Goal: Task Accomplishment & Management: Manage account settings

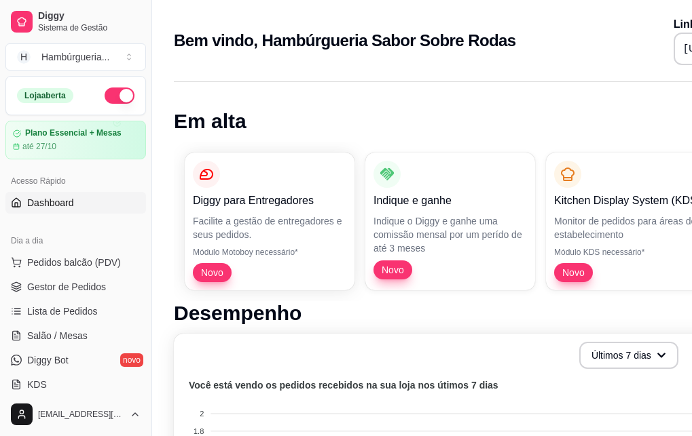
click at [669, 2] on div "Bem vindo, Hambúrgueria Sabor Sobre Rodas Link da sua loja https://diggy.menu/h…" at bounding box center [498, 36] width 692 height 73
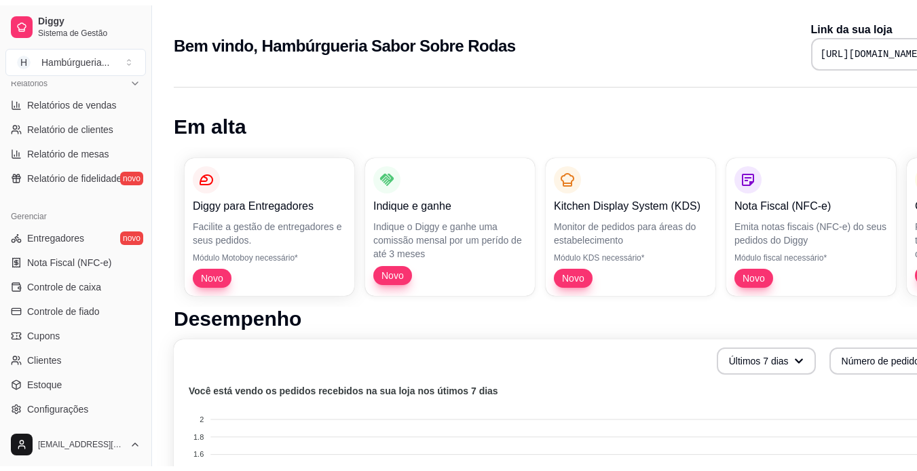
scroll to position [432, 0]
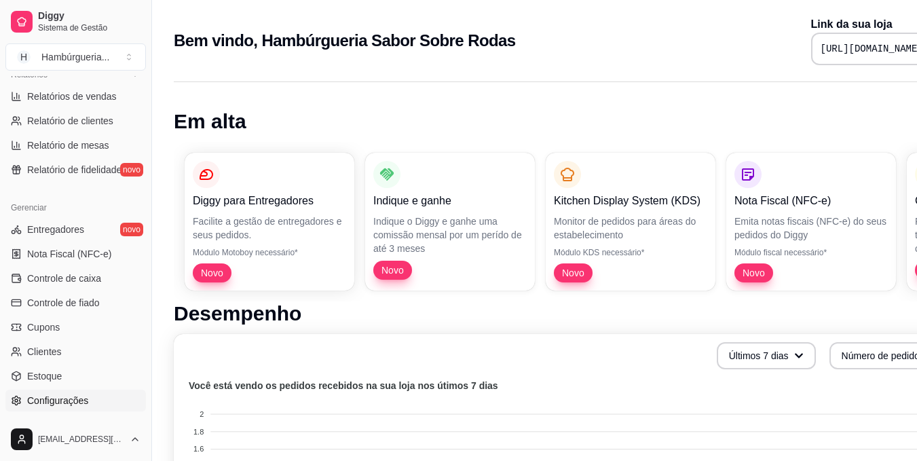
click at [87, 405] on span "Configurações" at bounding box center [57, 401] width 61 height 14
click at [73, 399] on span "Configurações" at bounding box center [57, 401] width 61 height 14
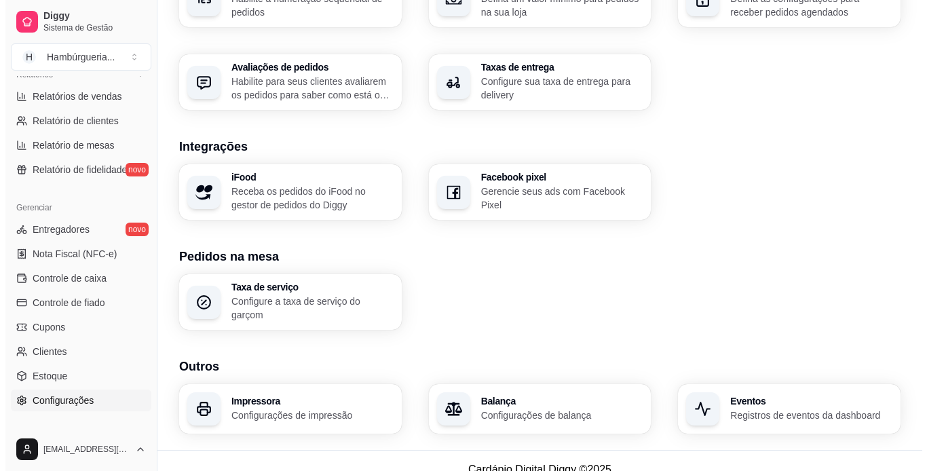
scroll to position [471, 0]
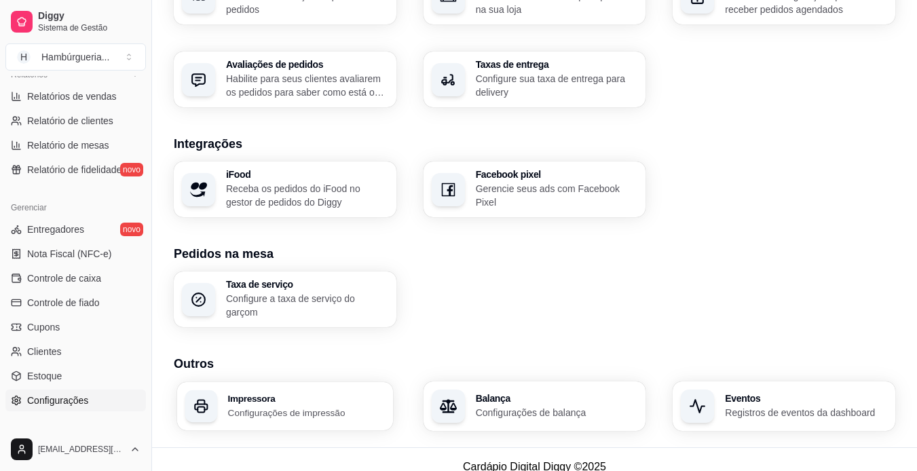
click at [345, 411] on p "Configurações de impressão" at bounding box center [306, 412] width 157 height 13
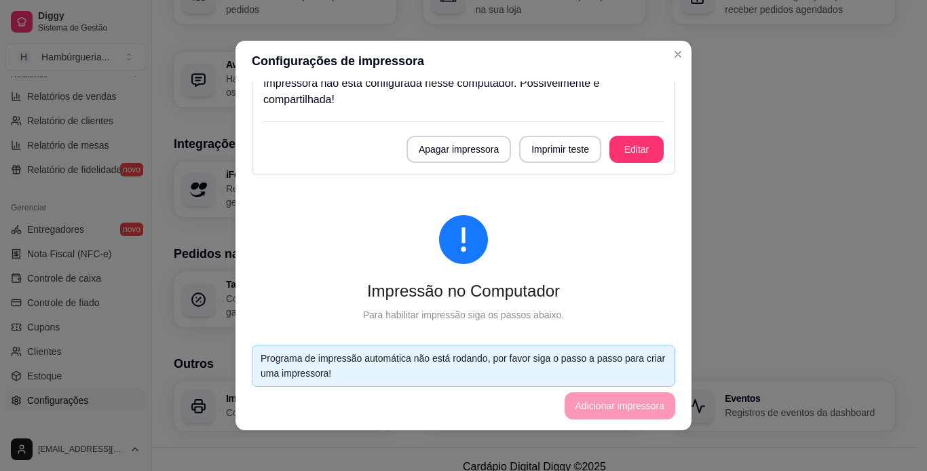
scroll to position [82, 0]
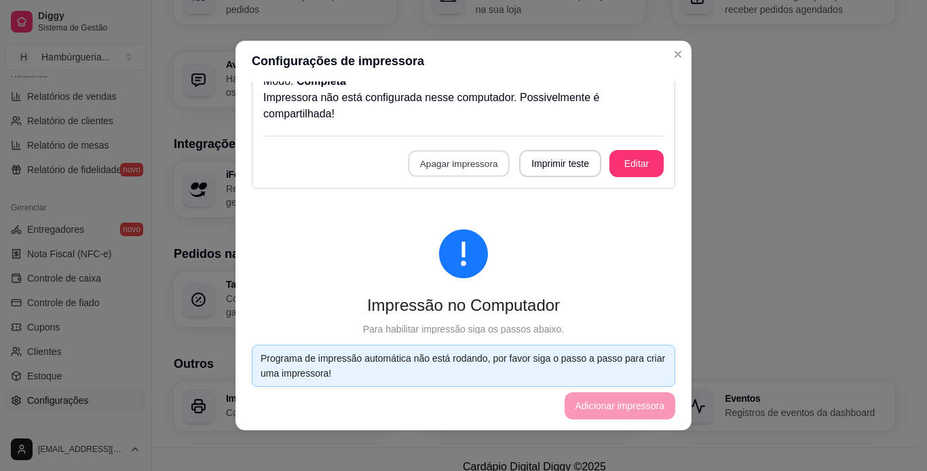
click at [471, 165] on button "Apagar impressora" at bounding box center [459, 164] width 102 height 26
click at [453, 265] on button "Confirmar" at bounding box center [458, 262] width 48 height 20
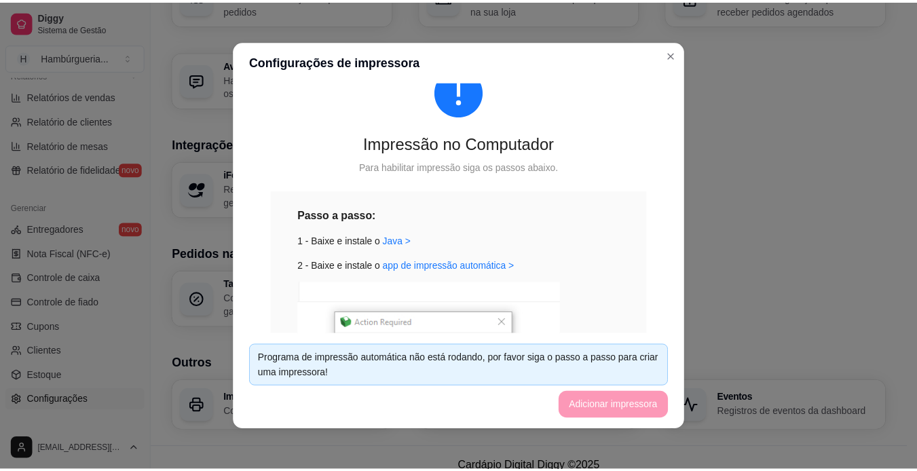
scroll to position [0, 0]
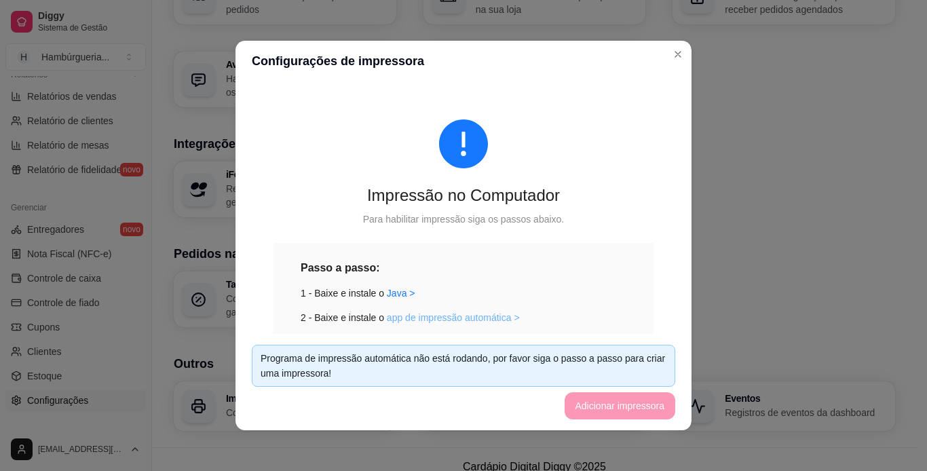
click at [434, 319] on link "app de impressão automática >" at bounding box center [453, 317] width 133 height 11
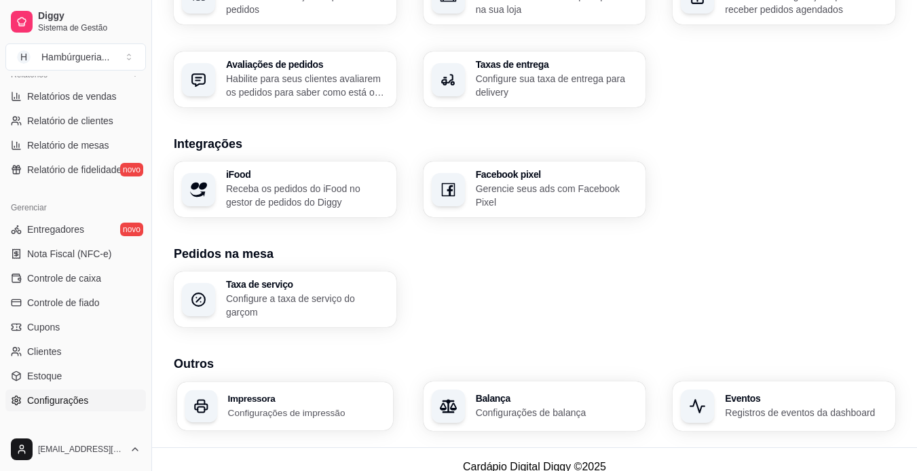
click at [304, 398] on div "Impressora Configurações de impressão" at bounding box center [306, 406] width 157 height 25
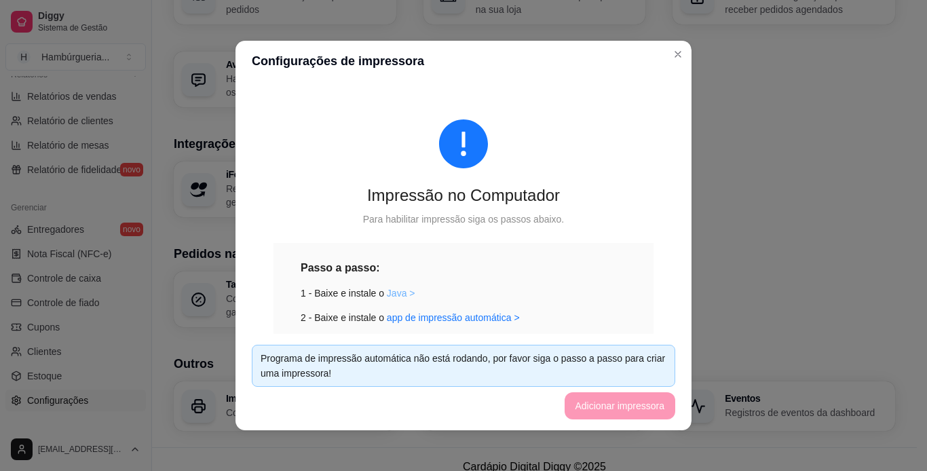
click at [389, 290] on link "Java >" at bounding box center [401, 293] width 29 height 11
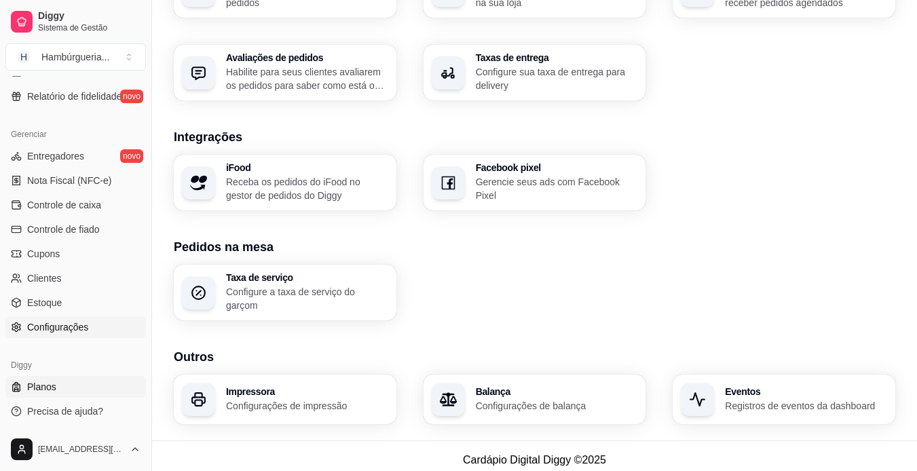
scroll to position [480, 0]
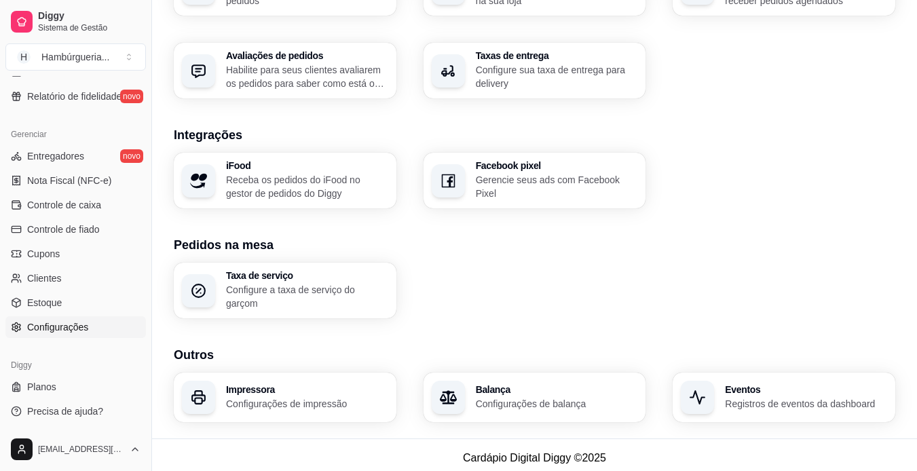
click at [88, 320] on link "Configurações" at bounding box center [75, 327] width 140 height 22
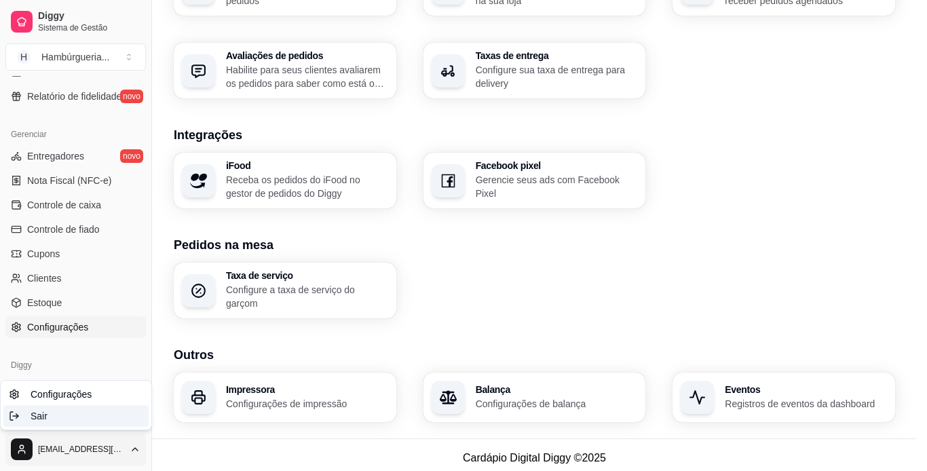
click at [68, 411] on div "Sair" at bounding box center [75, 416] width 145 height 22
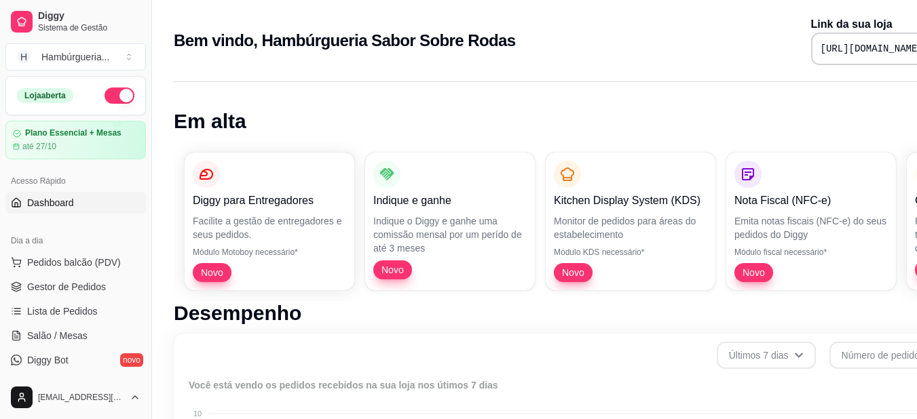
click at [174, 295] on div "Diggy para Entregadores Facilite a gestão de entregadores e seus pedidos. Módul…" at bounding box center [567, 221] width 786 height 159
click at [146, 164] on button "Toggle Sidebar" at bounding box center [151, 209] width 11 height 419
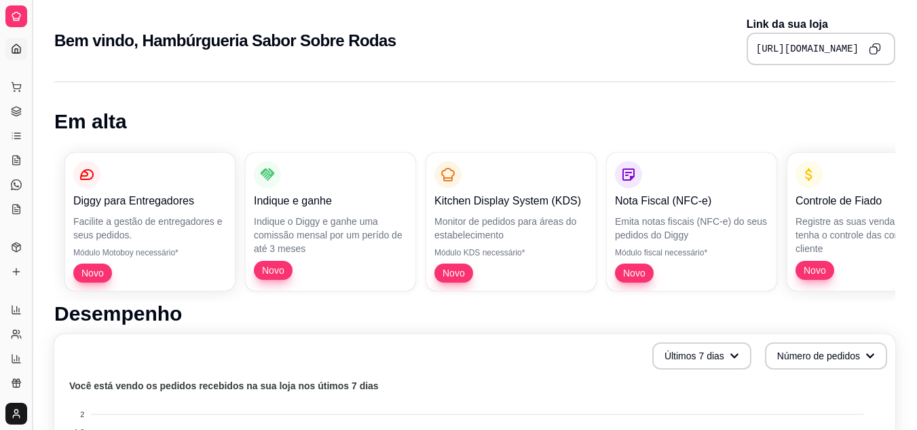
click at [32, 104] on button "Toggle Sidebar" at bounding box center [31, 215] width 11 height 430
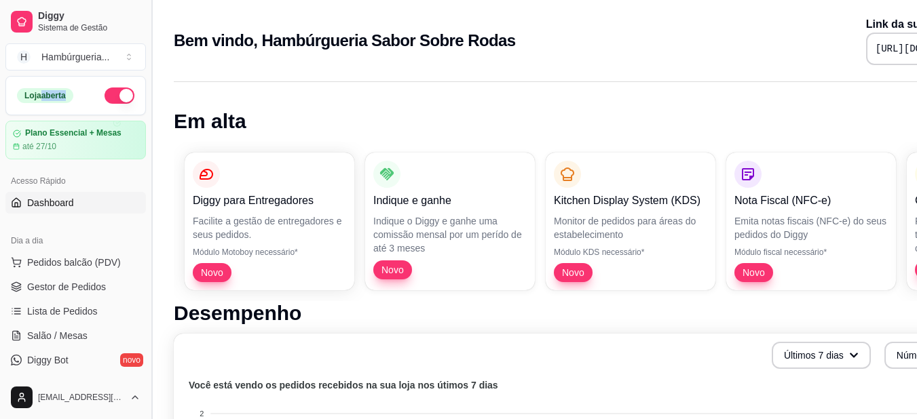
click at [32, 104] on div "Loja aberta" at bounding box center [75, 96] width 139 height 38
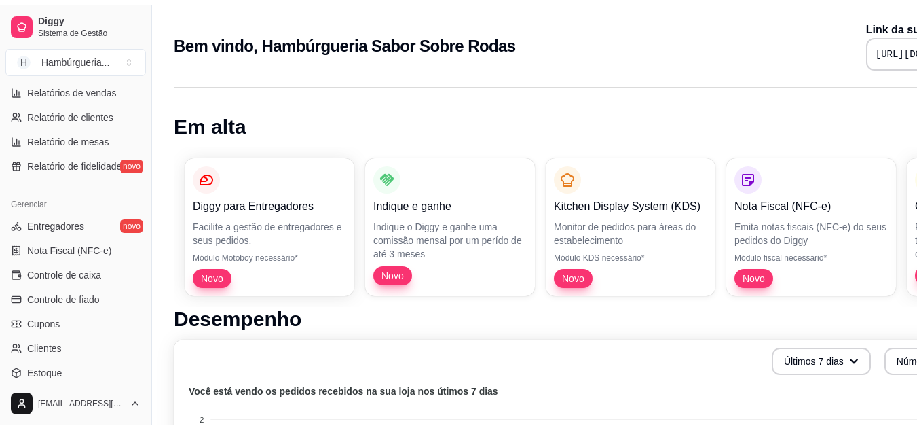
scroll to position [547, 0]
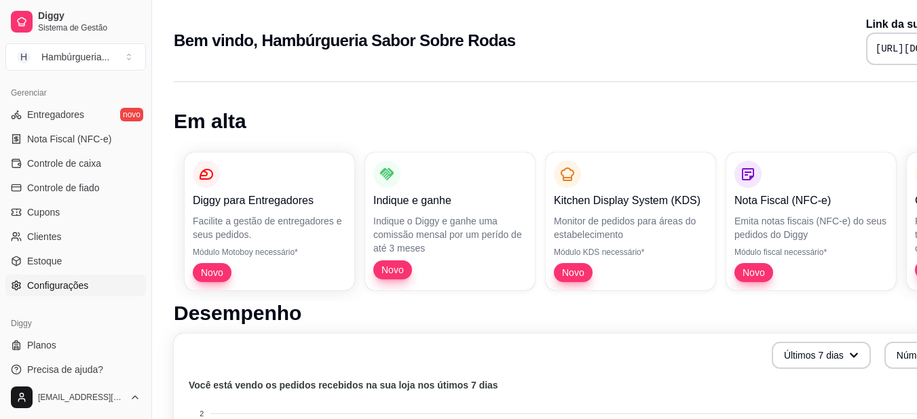
click at [68, 281] on span "Configurações" at bounding box center [57, 286] width 61 height 14
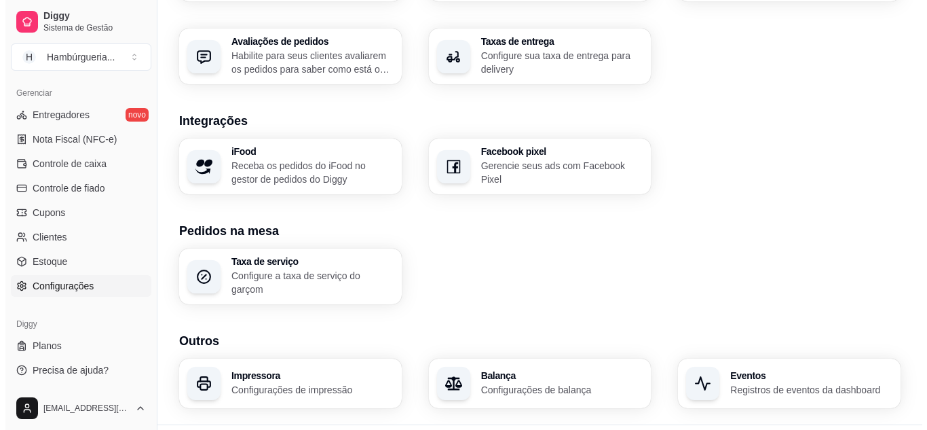
scroll to position [521, 0]
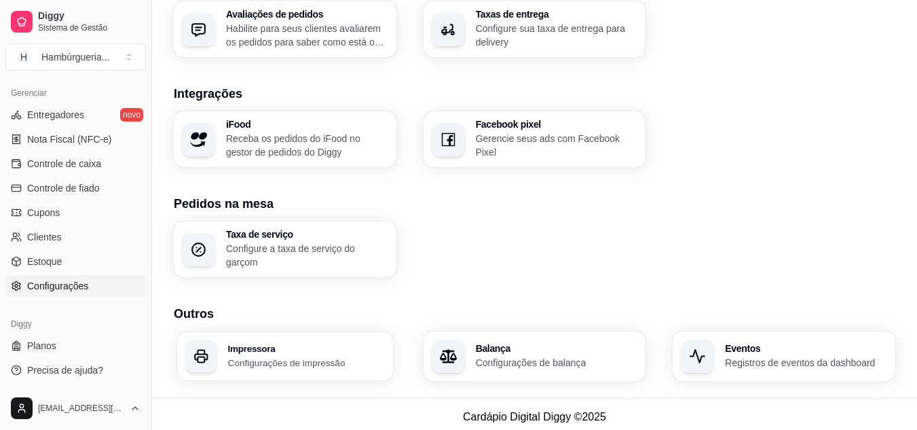
click at [310, 345] on h3 "Impressora" at bounding box center [306, 348] width 157 height 10
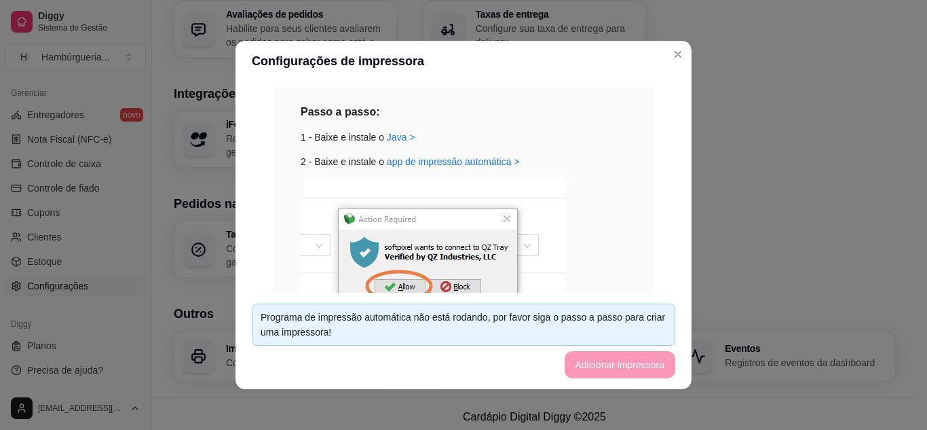
scroll to position [170, 0]
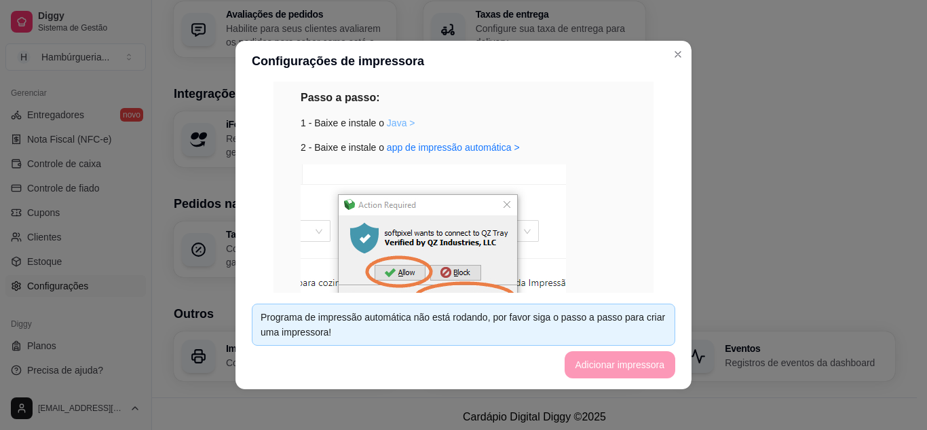
click at [392, 119] on link "Java >" at bounding box center [401, 122] width 29 height 11
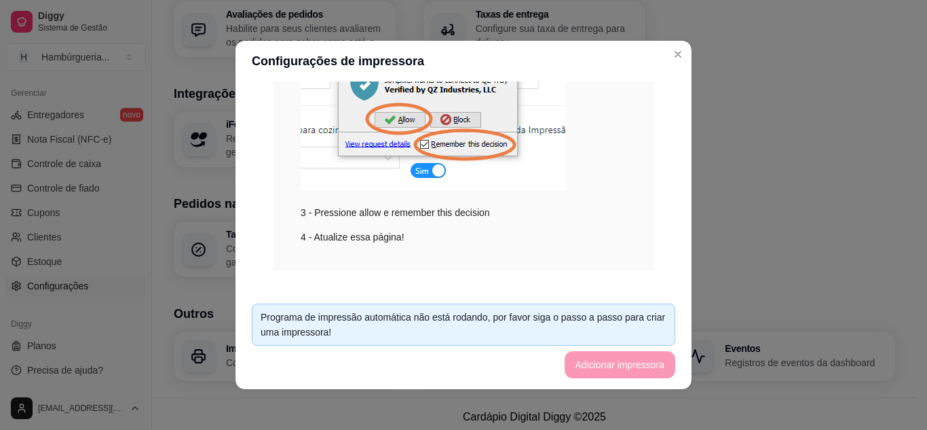
scroll to position [339, 0]
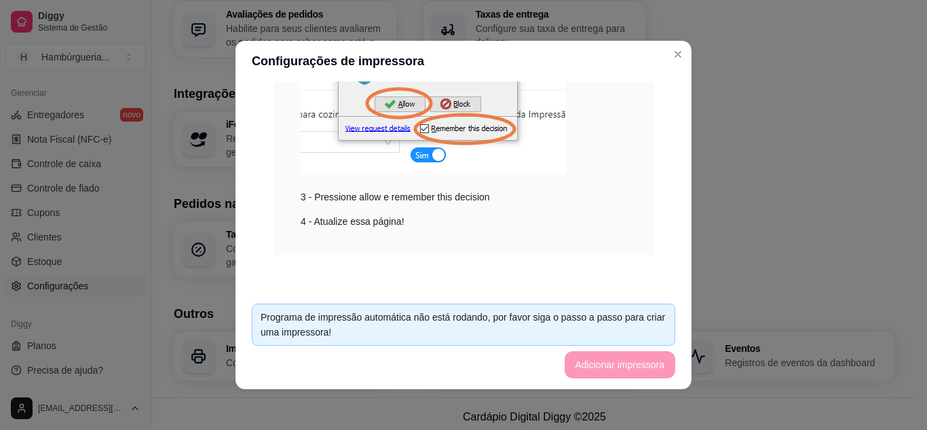
click at [542, 305] on div "Programa de impressão automática não está rodando, por favor siga o passo a pas…" at bounding box center [464, 324] width 424 height 42
click at [390, 330] on div "Programa de impressão automática não está rodando, por favor siga o passo a pas…" at bounding box center [464, 324] width 406 height 30
drag, startPoint x: 592, startPoint y: 364, endPoint x: 675, endPoint y: 63, distance: 311.9
click at [692, 165] on div "Configurações de impressora Impressão no Computador Para habilitar impressão si…" at bounding box center [463, 215] width 927 height 430
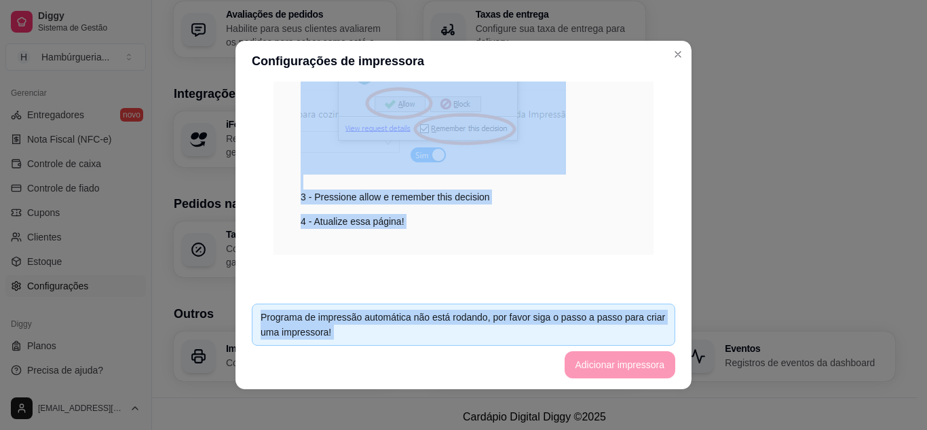
click at [645, 123] on div "Impressão no Computador Para habilitar impressão siga os passos abaixo. Passo a…" at bounding box center [464, 17] width 424 height 539
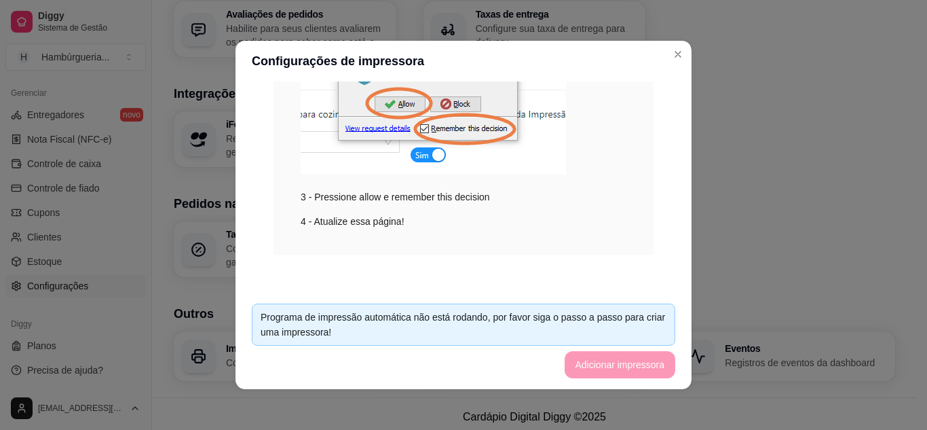
click at [917, 419] on div at bounding box center [917, 419] width 0 height 0
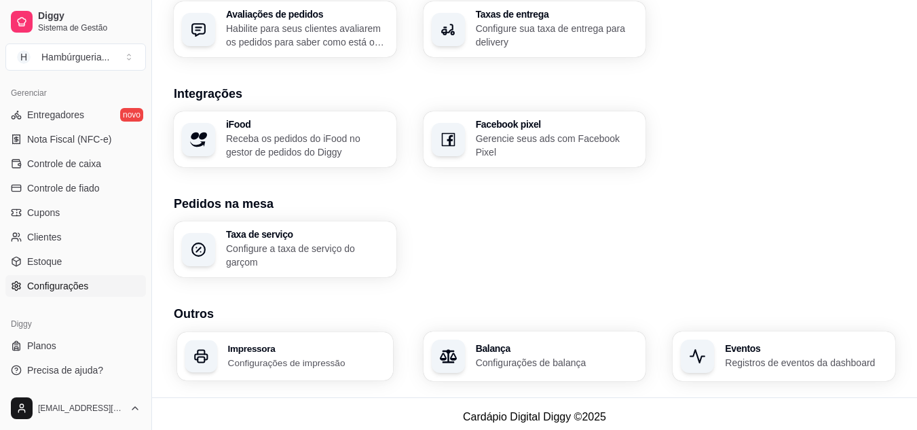
click at [352, 347] on div "Impressora Configurações de impressão" at bounding box center [306, 355] width 157 height 25
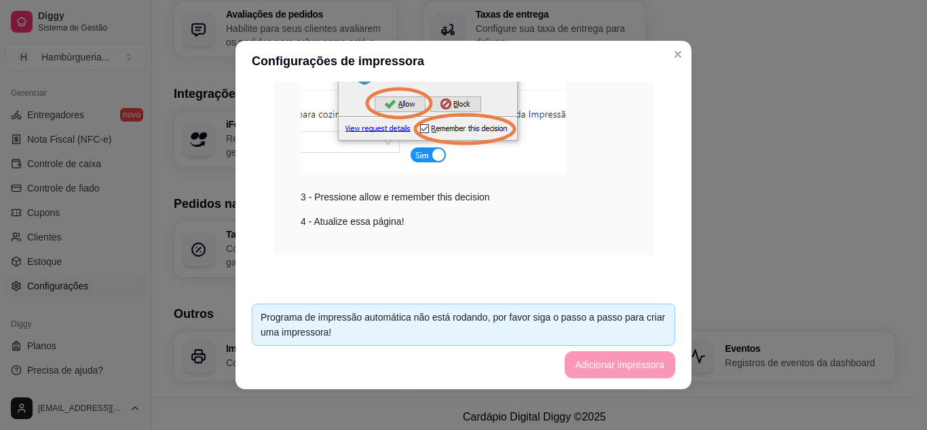
click at [645, 315] on div "Programa de impressão automática não está rodando, por favor siga o passo a pas…" at bounding box center [464, 324] width 406 height 30
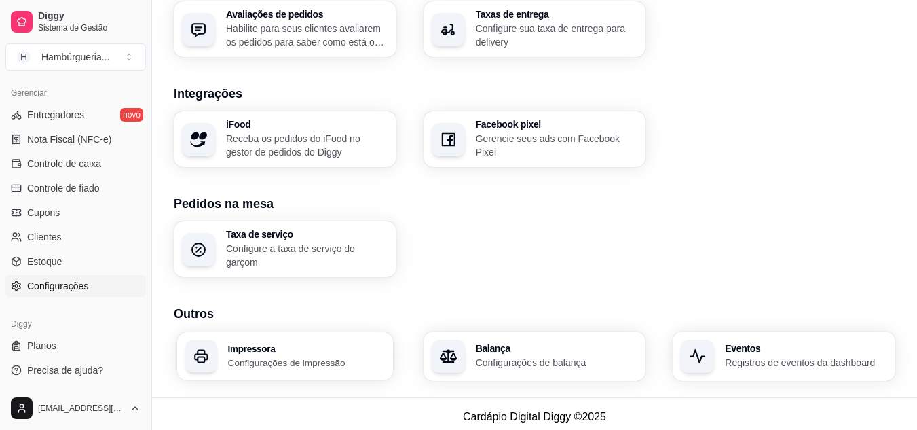
click at [248, 357] on p "Configurações de impressão" at bounding box center [306, 362] width 157 height 13
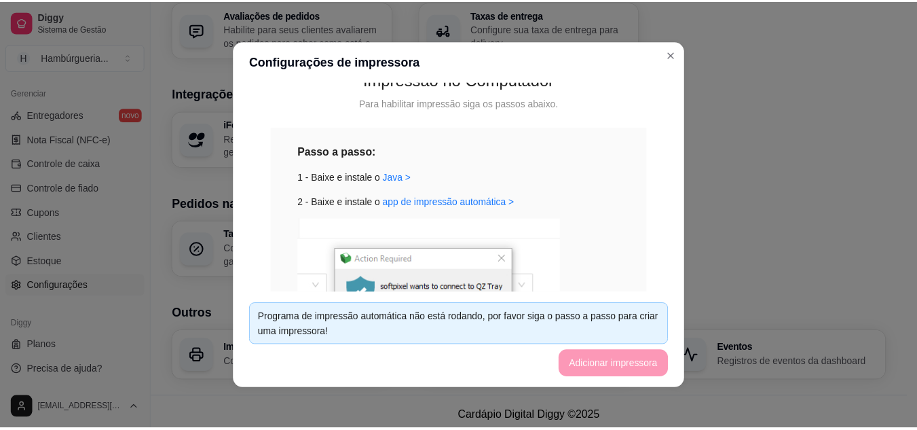
scroll to position [136, 0]
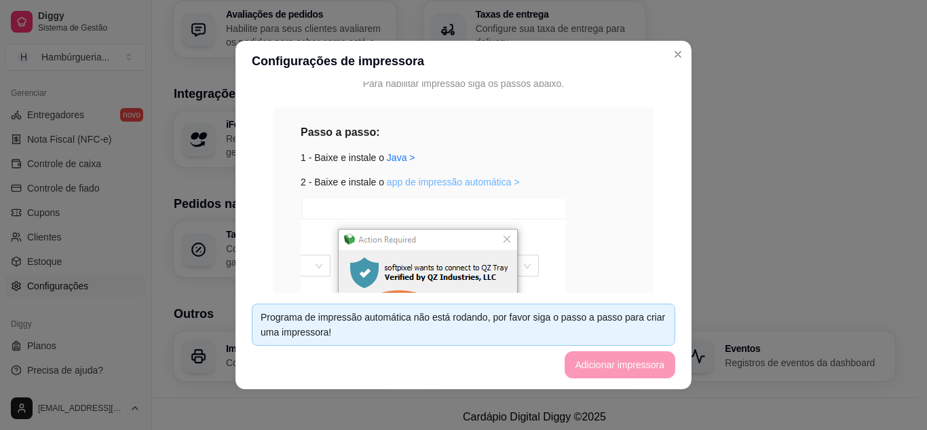
click at [450, 182] on link "app de impressão automática >" at bounding box center [453, 181] width 133 height 11
